Goal: Information Seeking & Learning: Learn about a topic

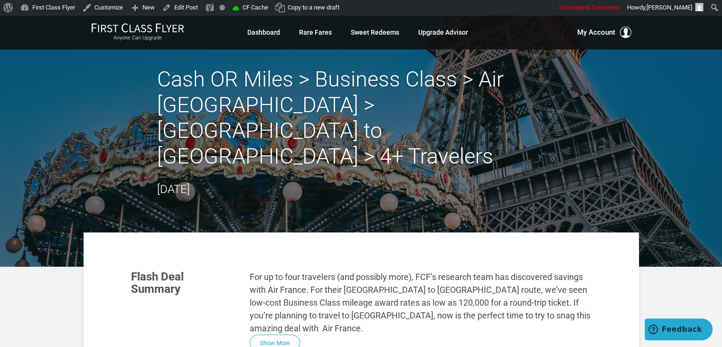
click at [285, 295] on section "Flash Deal Summary For up to four travelers (and possibly more), FCF’s research…" at bounding box center [361, 311] width 479 height 100
click at [285, 335] on button "Show More" at bounding box center [275, 343] width 50 height 17
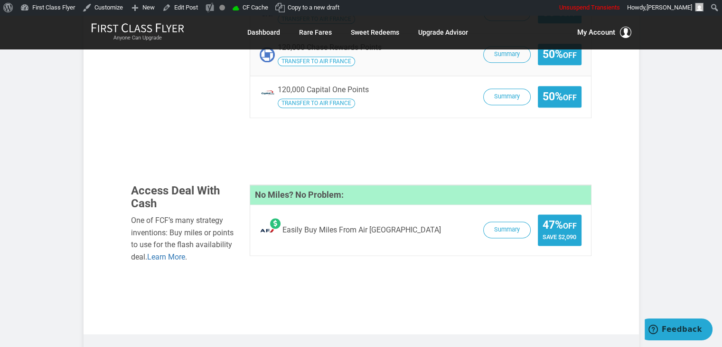
scroll to position [1197, 0]
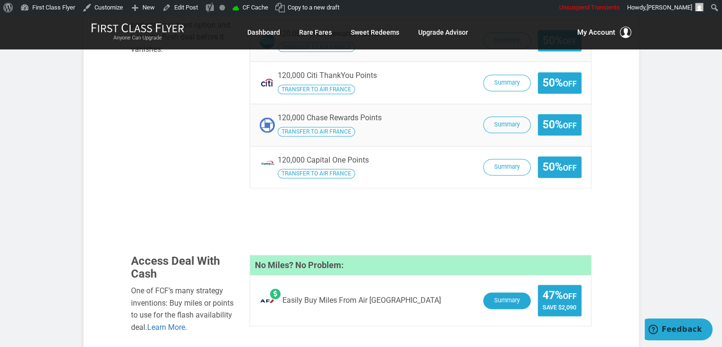
click at [513, 292] on button "Summary" at bounding box center [506, 300] width 47 height 17
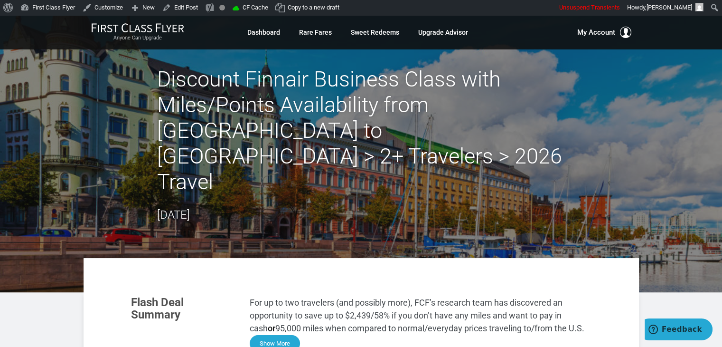
click at [273, 335] on button "Show More" at bounding box center [275, 343] width 50 height 17
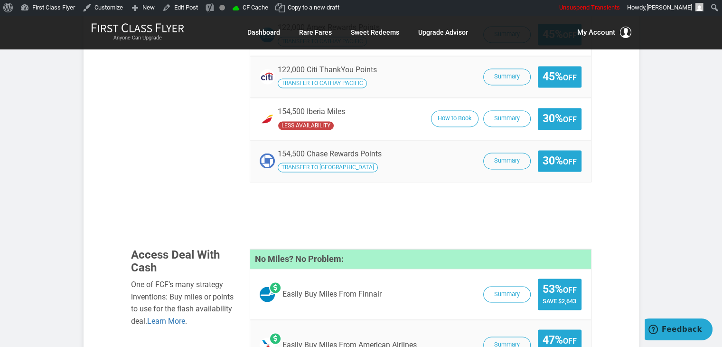
scroll to position [1497, 0]
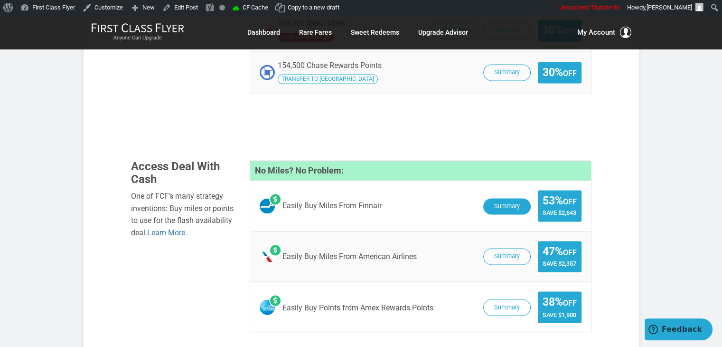
click at [515, 198] on button "Summary" at bounding box center [506, 206] width 47 height 17
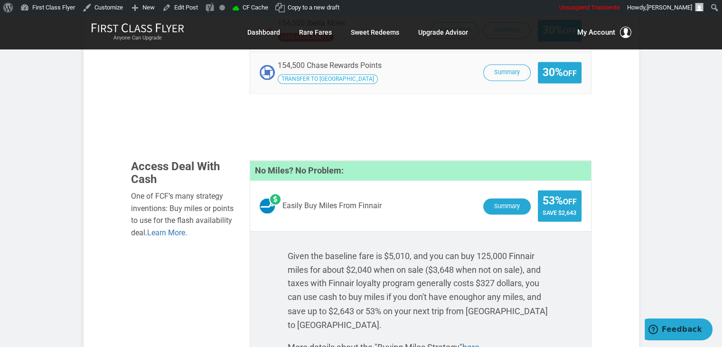
click at [521, 198] on button "Summary" at bounding box center [506, 206] width 47 height 17
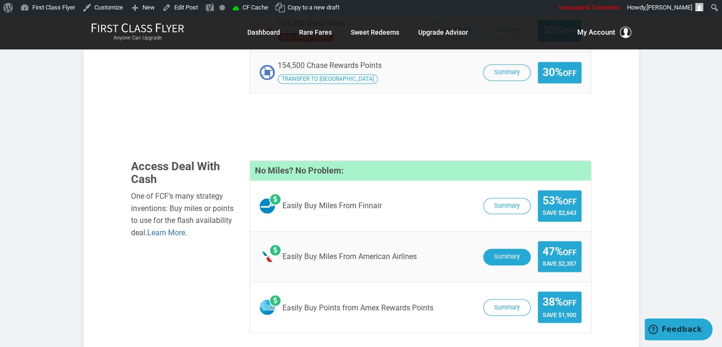
click at [516, 248] on button "Summary" at bounding box center [506, 256] width 47 height 17
